Goal: Task Accomplishment & Management: Use online tool/utility

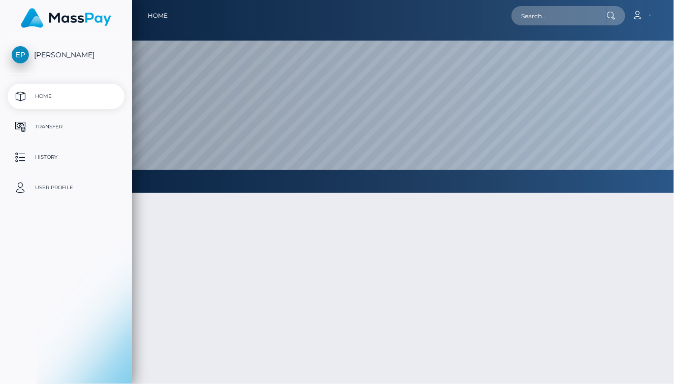
select select
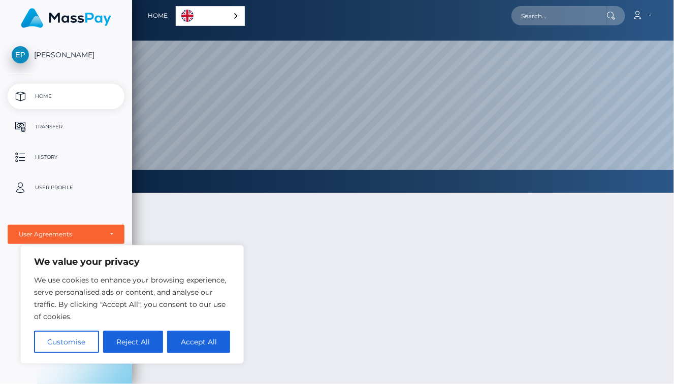
scroll to position [192, 542]
click at [138, 348] on button "Reject All" at bounding box center [133, 342] width 60 height 22
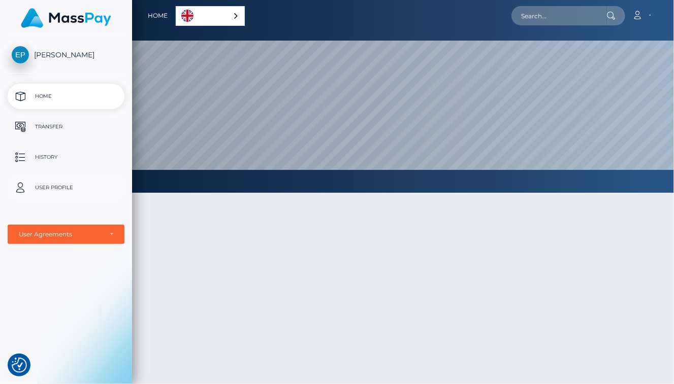
click at [73, 195] on p "User Profile" at bounding box center [66, 187] width 109 height 15
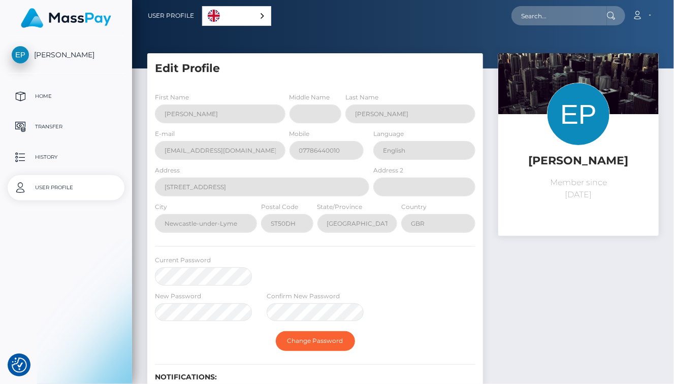
select select
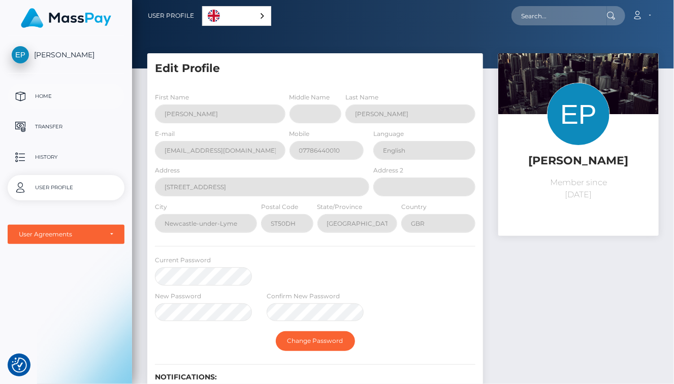
click at [34, 93] on p "Home" at bounding box center [66, 96] width 109 height 15
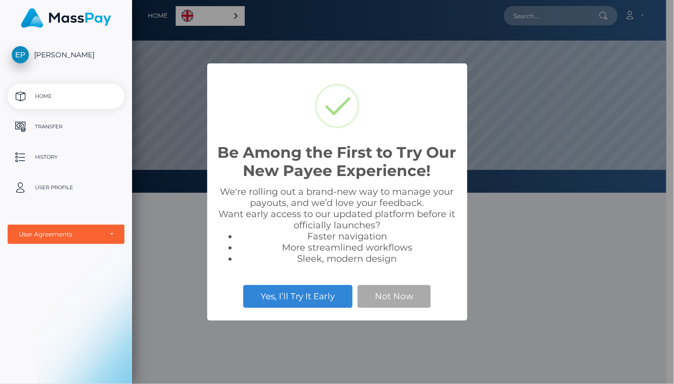
scroll to position [192, 534]
click at [191, 289] on div "Be Among the First to Try Our New Payee Experience! × We're rolling out a brand…" at bounding box center [337, 192] width 674 height 384
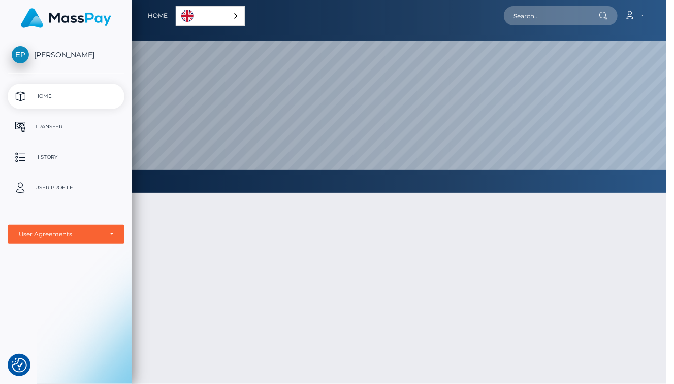
scroll to position [192, 542]
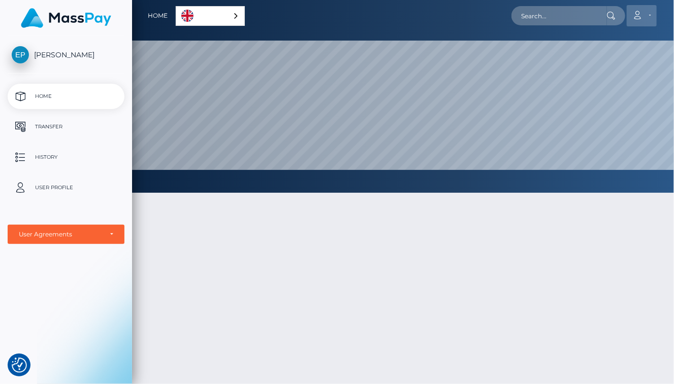
click at [649, 15] on link "Account" at bounding box center [641, 15] width 30 height 21
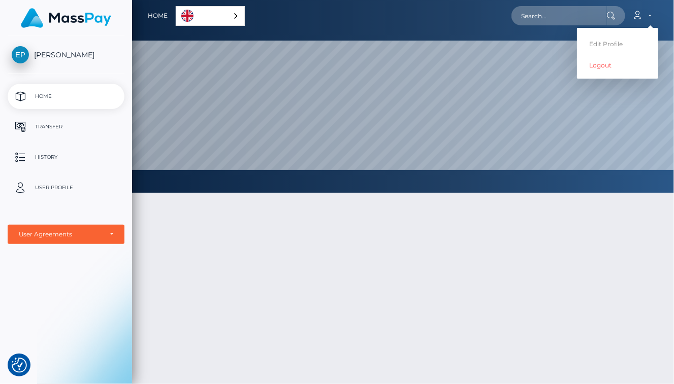
click at [471, 235] on div at bounding box center [403, 339] width 542 height 322
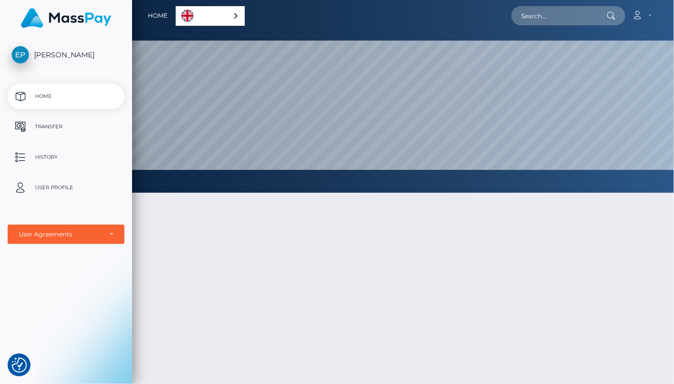
click at [74, 130] on p "Transfer" at bounding box center [66, 126] width 109 height 15
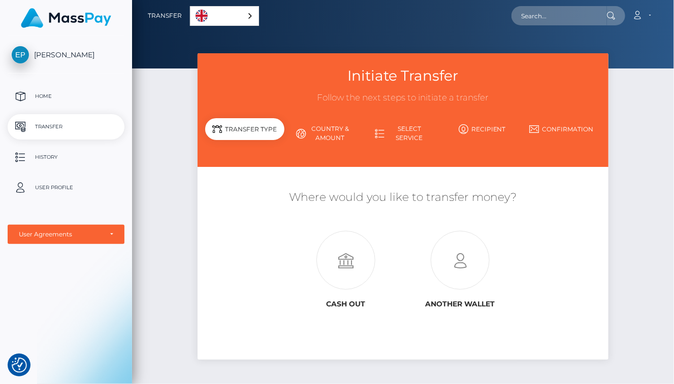
click at [323, 132] on link "Country & Amount" at bounding box center [323, 133] width 79 height 26
click at [347, 255] on icon at bounding box center [346, 260] width 114 height 59
click at [384, 133] on icon at bounding box center [380, 134] width 10 height 10
click at [494, 128] on link "Recipient" at bounding box center [481, 129] width 79 height 18
click at [39, 94] on p "Home" at bounding box center [66, 96] width 109 height 15
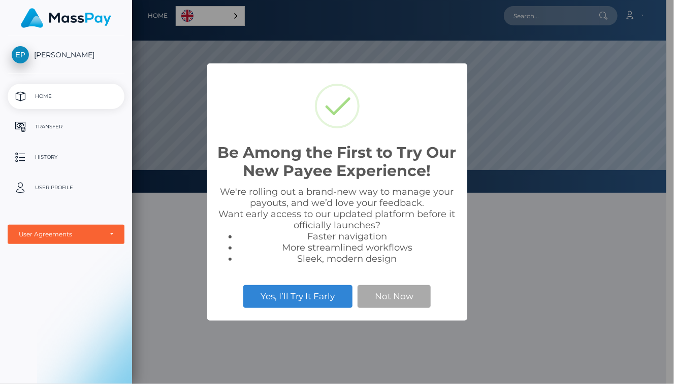
scroll to position [192, 534]
click at [186, 313] on div "Be Among the First to Try Our New Payee Experience! × We're rolling out a brand…" at bounding box center [337, 192] width 674 height 384
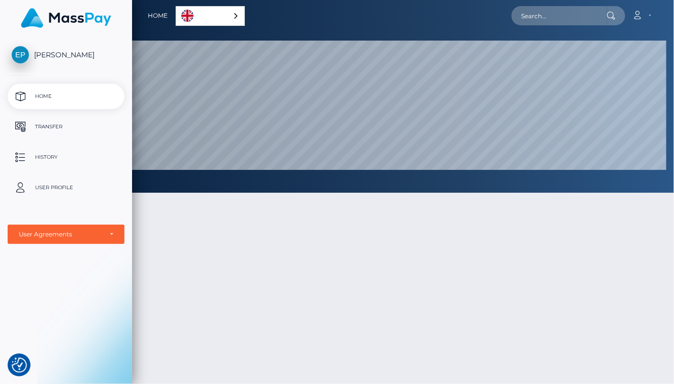
scroll to position [192, 542]
